Goal: Task Accomplishment & Management: Use online tool/utility

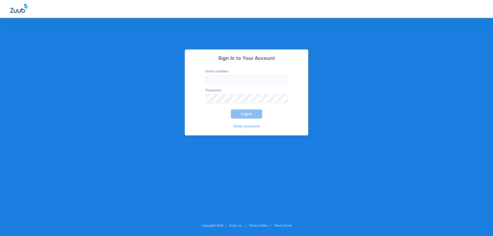
type input "[EMAIL_ADDRESS][DOMAIN_NAME]"
click at [244, 116] on span "Log In" at bounding box center [246, 114] width 11 height 4
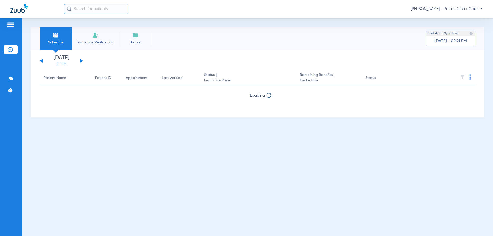
click at [82, 61] on button at bounding box center [81, 61] width 3 height 4
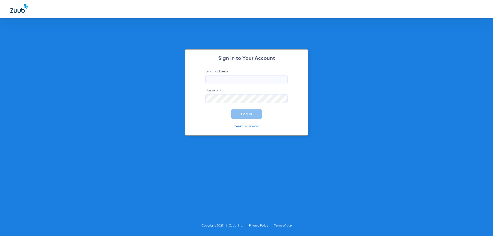
type input "[EMAIL_ADDRESS][DOMAIN_NAME]"
click at [229, 112] on form "Email address [EMAIL_ADDRESS][DOMAIN_NAME] Password Log In" at bounding box center [246, 94] width 97 height 50
click at [240, 112] on button "Log In" at bounding box center [246, 113] width 31 height 9
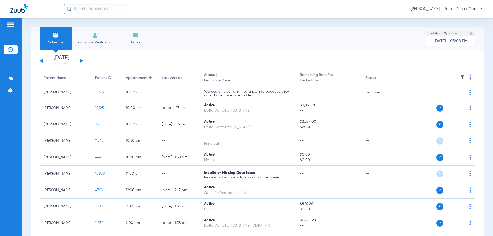
click at [83, 60] on div "[DATE] [DATE] [DATE] [DATE] [DATE] [DATE] [DATE] [DATE] [DATE] [DATE] [DATE] [D…" at bounding box center [62, 60] width 44 height 11
click at [82, 60] on div "[DATE] [DATE] [DATE] [DATE] [DATE] [DATE] [DATE] [DATE] [DATE] [DATE] [DATE] [D…" at bounding box center [62, 60] width 44 height 11
click at [81, 61] on button at bounding box center [81, 61] width 3 height 4
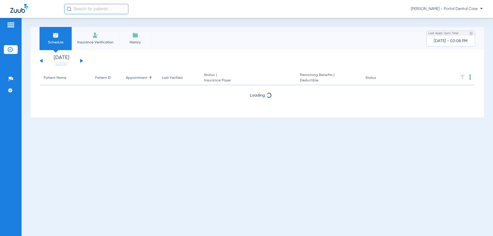
click at [81, 61] on button at bounding box center [81, 61] width 3 height 4
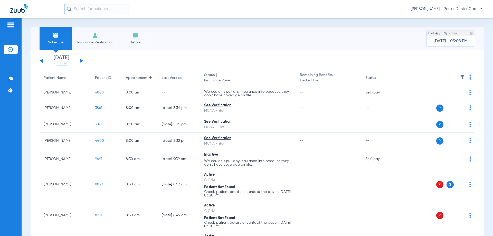
click at [81, 61] on button at bounding box center [81, 61] width 3 height 4
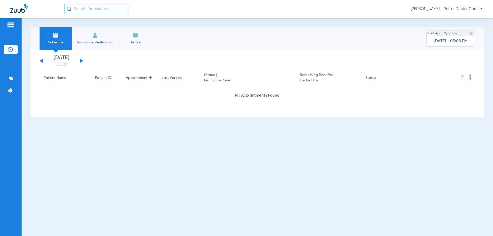
click at [42, 61] on button at bounding box center [41, 61] width 3 height 4
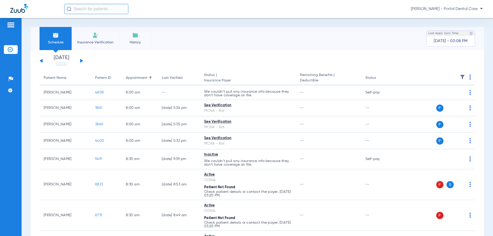
click at [465, 76] on th at bounding box center [435, 78] width 79 height 14
click at [467, 76] on th at bounding box center [435, 78] width 79 height 14
click at [469, 78] on img at bounding box center [470, 76] width 2 height 5
click at [438, 97] on span "Verify All" at bounding box center [446, 97] width 32 height 4
